Goal: Purchase product/service

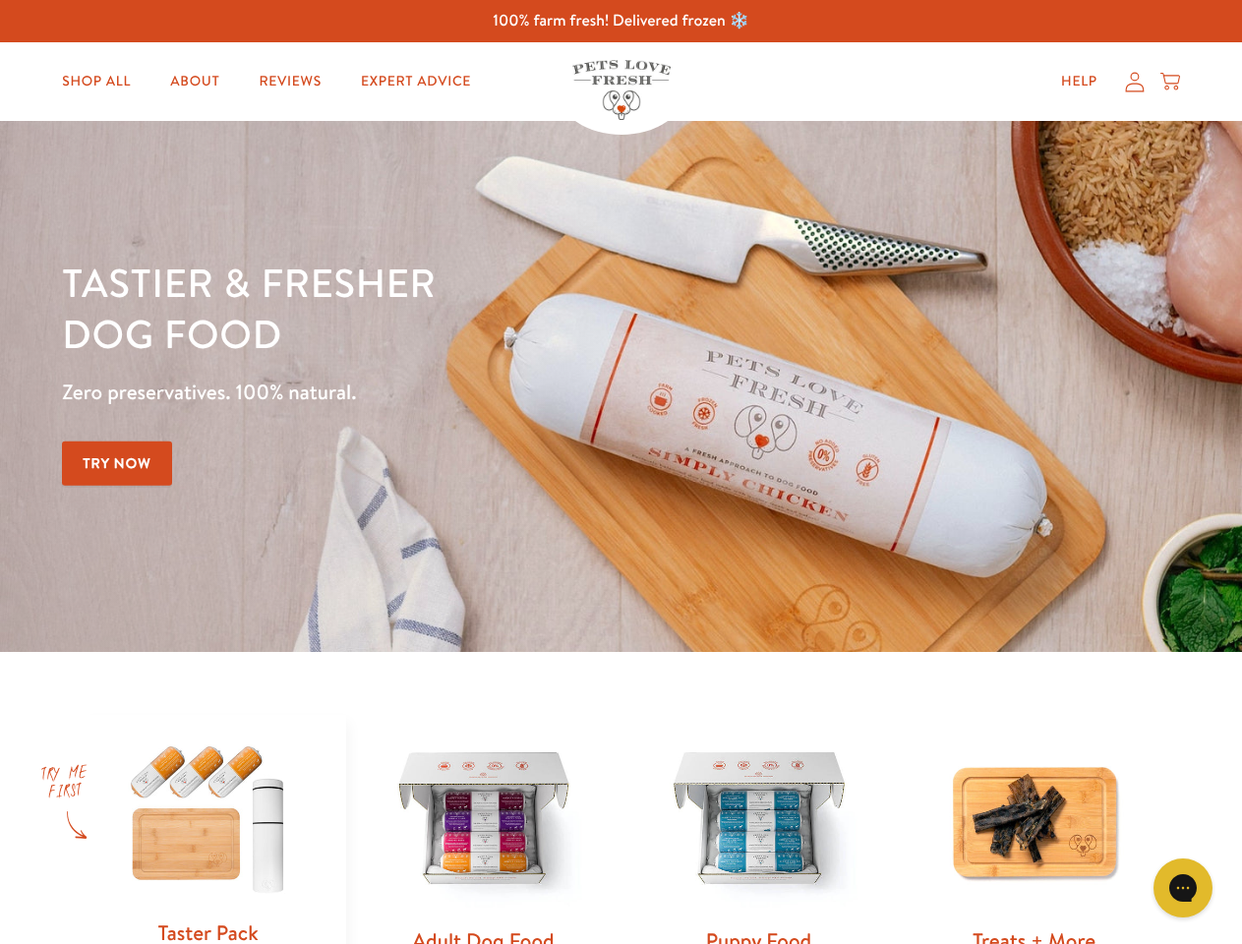
click at [621, 472] on div "Tastier & fresher dog food Zero preservatives. 100% natural. Try Now" at bounding box center [435, 387] width 746 height 260
click at [1183, 888] on icon "Gorgias live chat" at bounding box center [1183, 887] width 19 height 19
